Goal: Check status: Check status

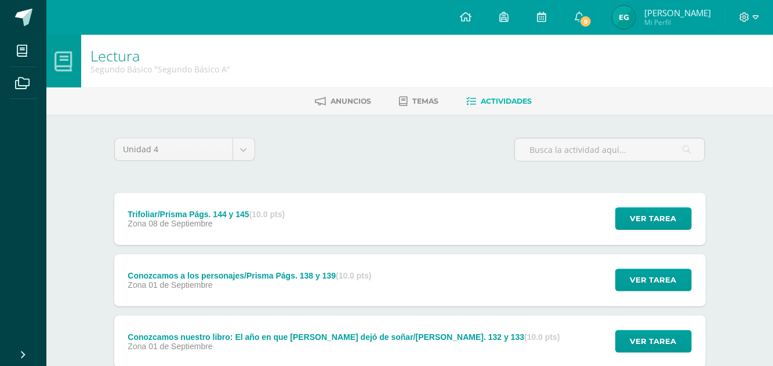
click at [677, 13] on span "[PERSON_NAME]" at bounding box center [677, 13] width 67 height 12
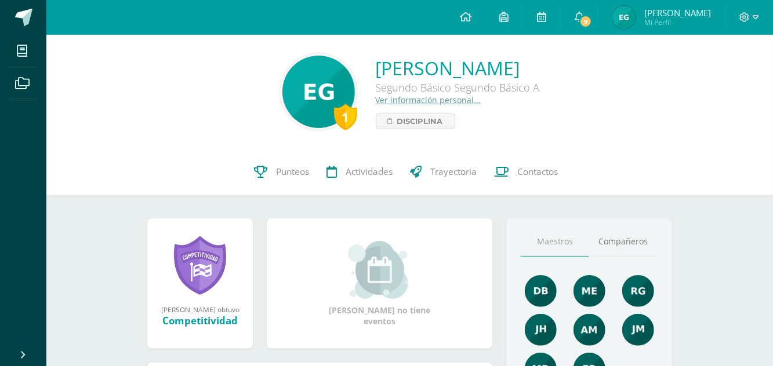
click at [279, 175] on span "Punteos" at bounding box center [293, 172] width 33 height 12
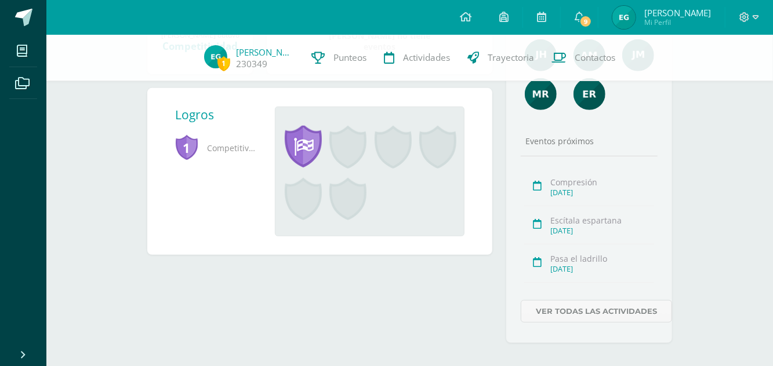
scroll to position [269, 0]
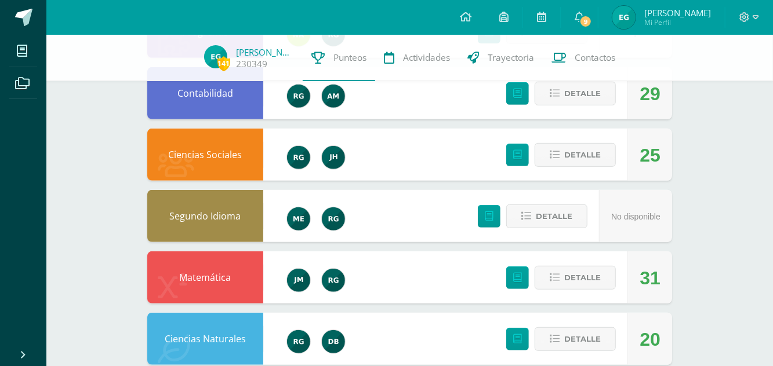
scroll to position [239, 0]
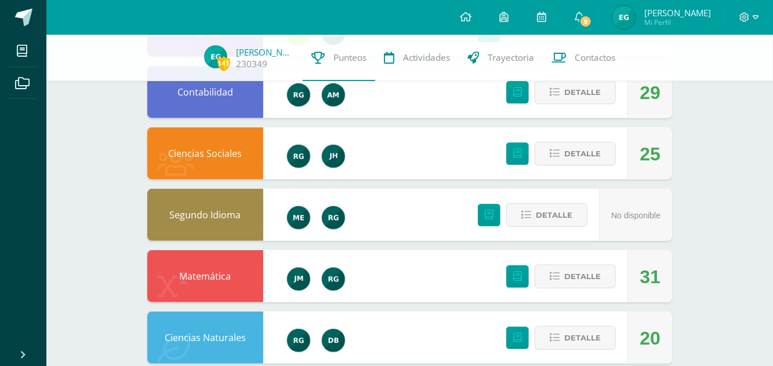
click at [589, 16] on span "9" at bounding box center [585, 21] width 13 height 13
